Goal: Book appointment/travel/reservation

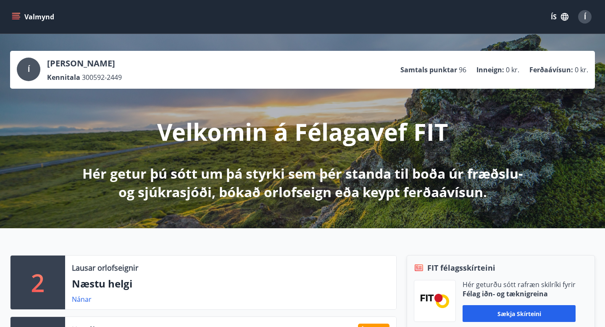
scroll to position [0, 0]
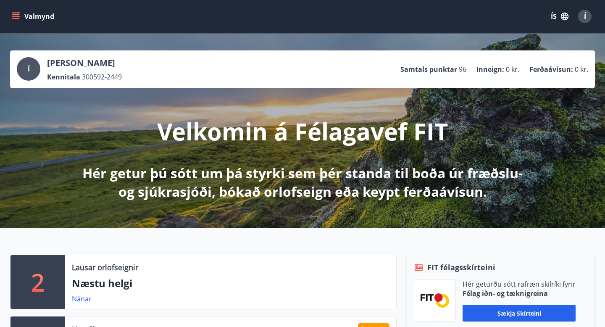
click at [11, 16] on button "Valmynd" at bounding box center [33, 16] width 47 height 15
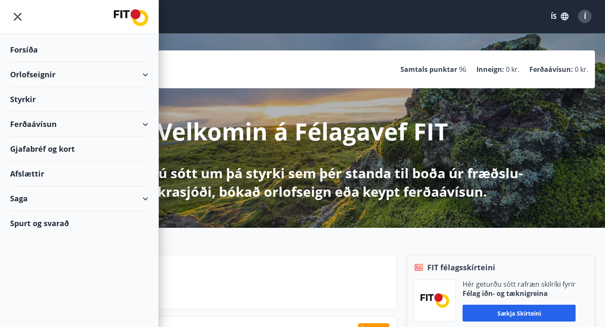
click at [125, 79] on div "Orlofseignir" at bounding box center [79, 74] width 138 height 25
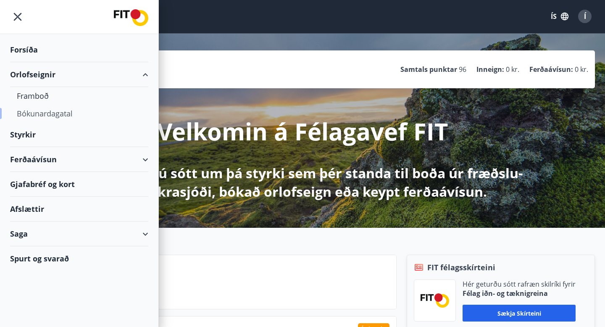
click at [51, 113] on div "Bókunardagatal" at bounding box center [79, 114] width 125 height 18
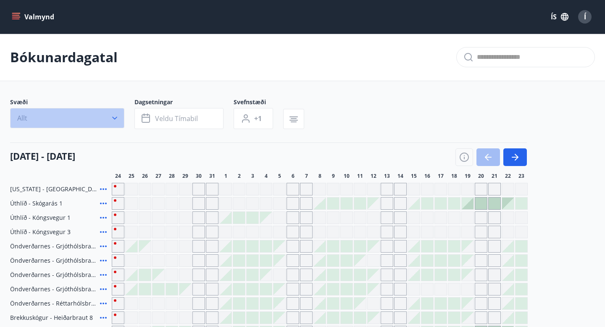
click at [100, 120] on button "Allt" at bounding box center [67, 118] width 114 height 20
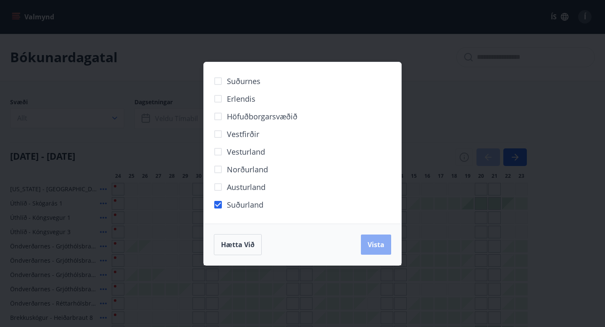
click at [370, 241] on span "Vista" at bounding box center [376, 244] width 17 height 9
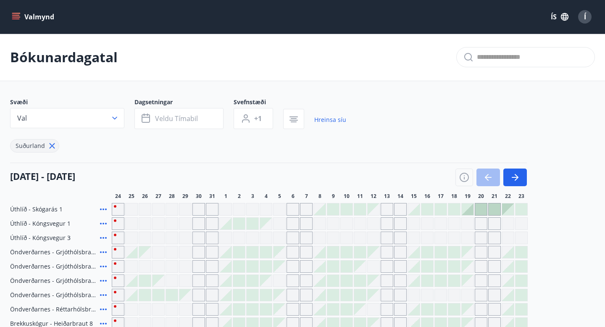
click at [19, 16] on icon "menu" at bounding box center [16, 17] width 8 height 8
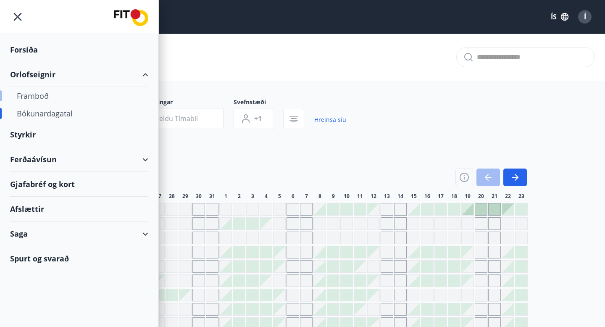
click at [62, 88] on div "Framboð" at bounding box center [79, 96] width 125 height 18
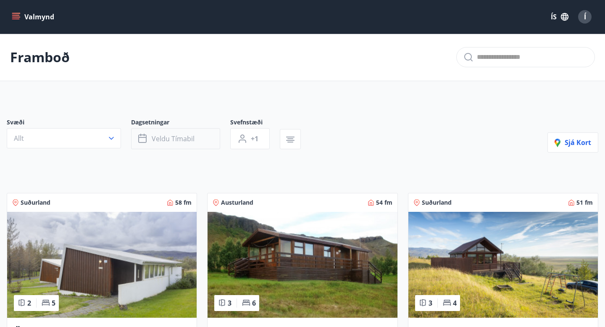
click at [201, 143] on button "Veldu tímabil" at bounding box center [175, 138] width 89 height 21
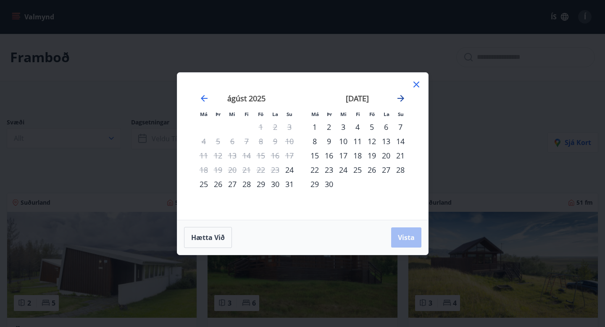
click at [405, 101] on icon "Move forward to switch to the next month." at bounding box center [401, 98] width 10 height 10
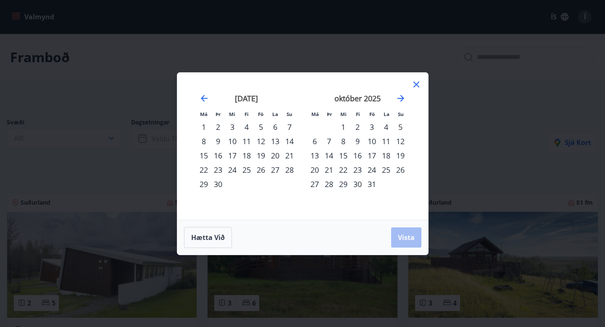
click at [342, 166] on div "22" at bounding box center [343, 170] width 14 height 14
click at [314, 184] on div "27" at bounding box center [315, 184] width 14 height 14
click at [402, 235] on span "Vista" at bounding box center [406, 237] width 17 height 9
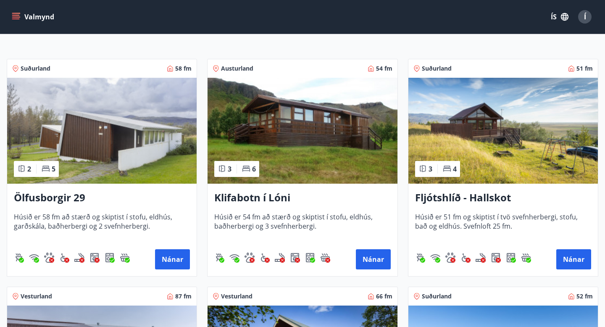
scroll to position [3, 0]
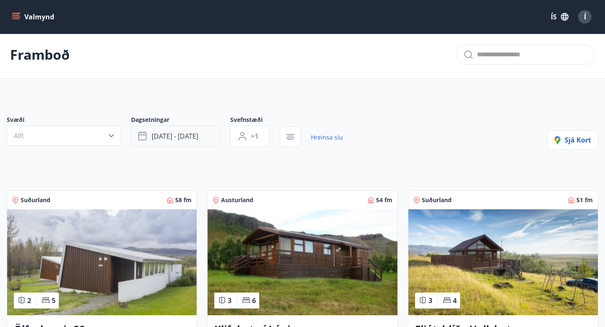
click at [180, 141] on button "[DATE] - [DATE]" at bounding box center [175, 136] width 89 height 21
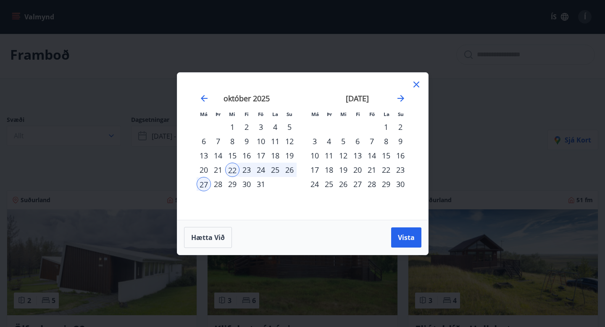
click at [262, 171] on div "24" at bounding box center [261, 170] width 14 height 14
click at [403, 233] on span "Vista" at bounding box center [406, 237] width 17 height 9
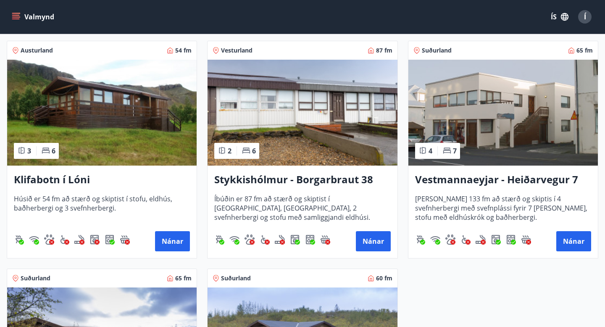
scroll to position [150, 0]
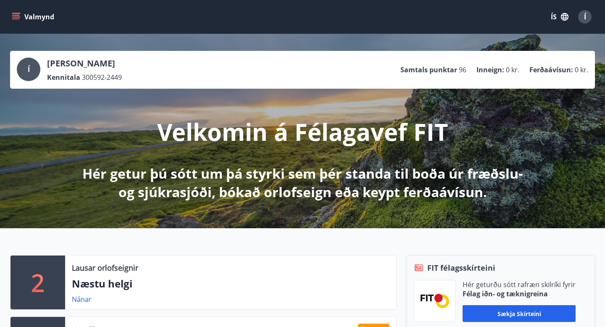
click at [16, 15] on icon "menu" at bounding box center [16, 15] width 8 height 1
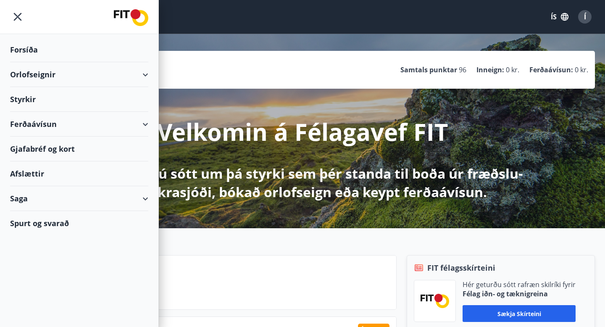
click at [138, 73] on div "Orlofseignir" at bounding box center [79, 74] width 138 height 25
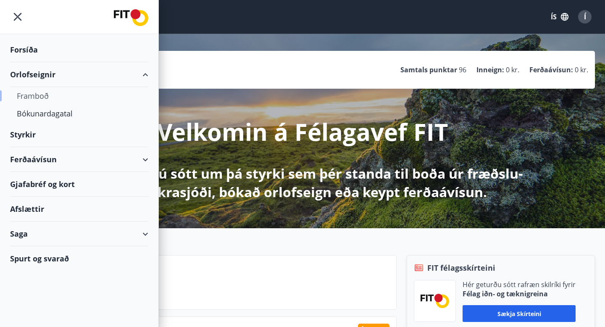
click at [47, 95] on div "Framboð" at bounding box center [79, 96] width 125 height 18
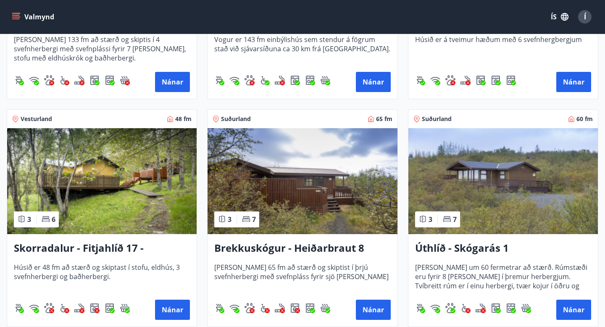
scroll to position [991, 0]
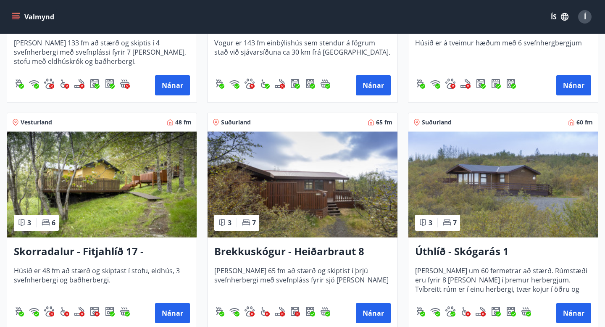
click at [290, 167] on img at bounding box center [302, 184] width 189 height 106
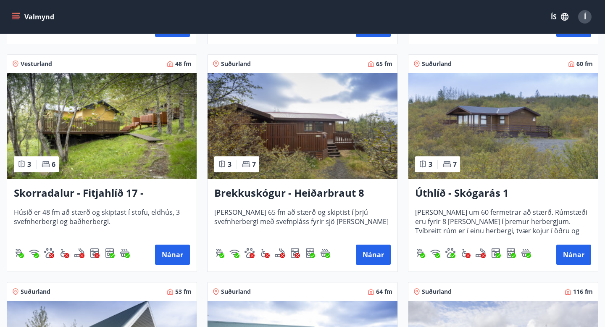
scroll to position [1050, 0]
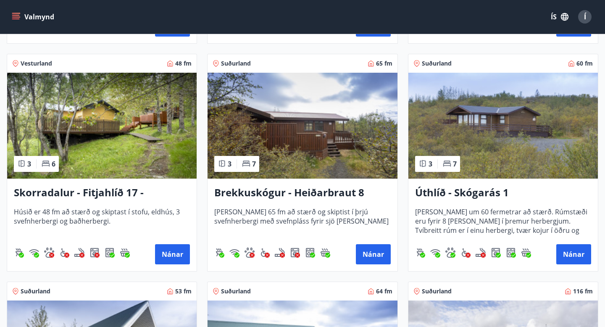
click at [485, 137] on img at bounding box center [502, 126] width 189 height 106
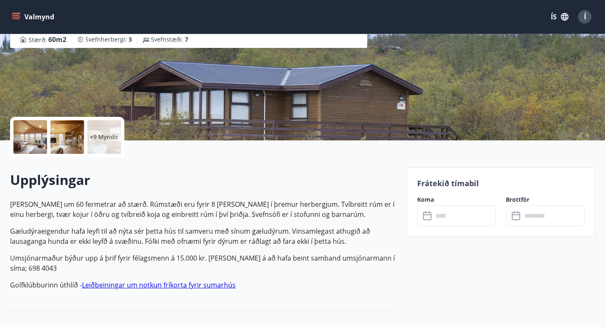
scroll to position [106, 0]
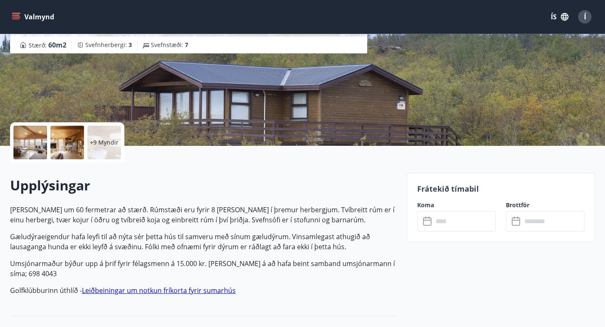
click at [36, 137] on div at bounding box center [30, 143] width 34 height 34
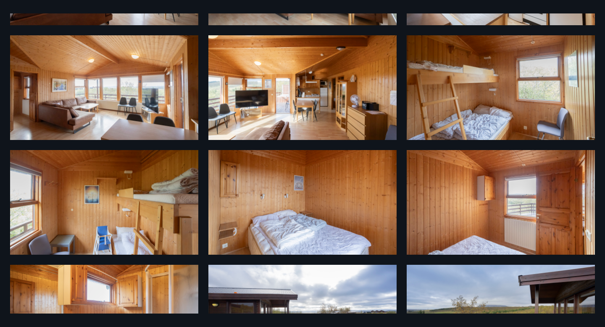
scroll to position [0, 0]
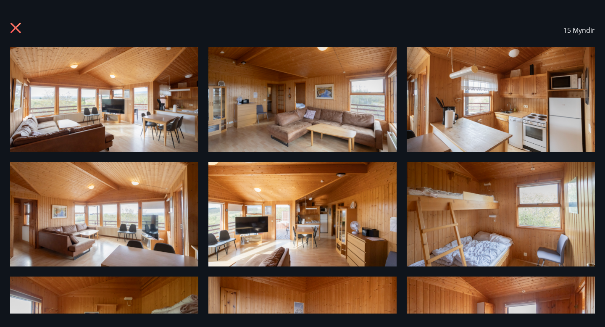
click at [21, 27] on icon at bounding box center [16, 28] width 13 height 13
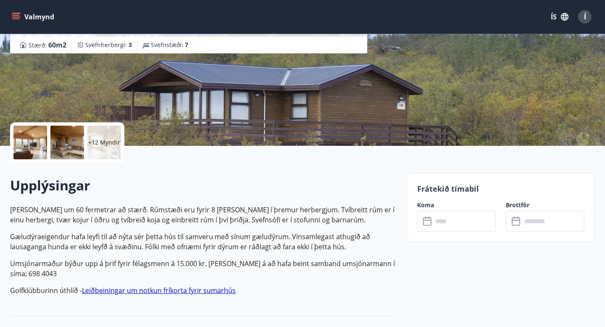
click at [17, 18] on icon "menu" at bounding box center [16, 18] width 8 height 1
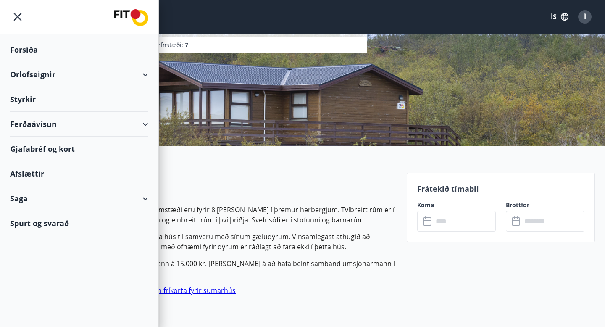
click at [73, 77] on div "Orlofseignir" at bounding box center [79, 74] width 138 height 25
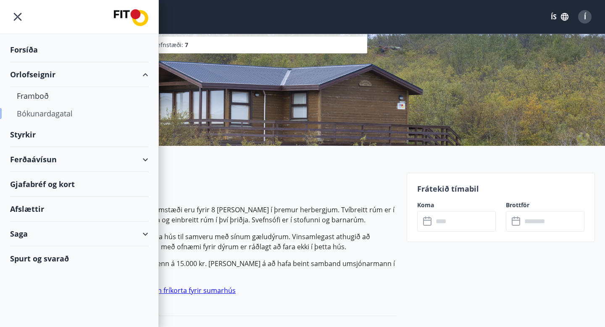
click at [70, 112] on div "Bókunardagatal" at bounding box center [79, 114] width 125 height 18
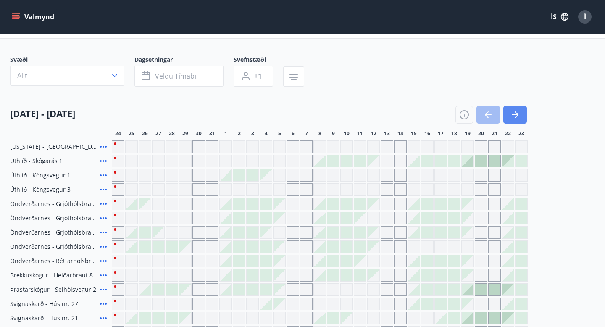
scroll to position [106, 0]
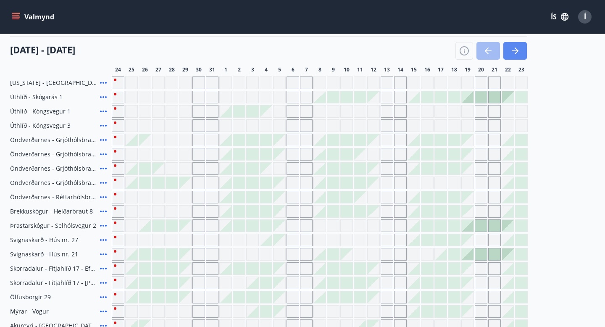
click at [510, 52] on icon "button" at bounding box center [515, 51] width 10 height 10
